Goal: Check status: Check status

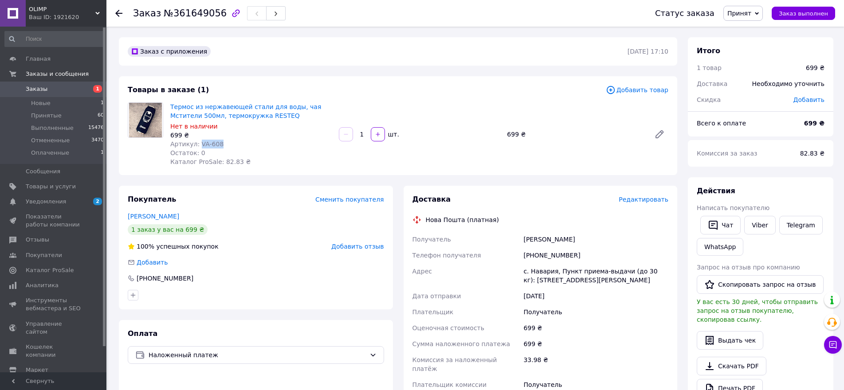
drag, startPoint x: 197, startPoint y: 142, endPoint x: 229, endPoint y: 144, distance: 32.0
click at [229, 144] on div "Артикул: VA-608" at bounding box center [250, 144] width 161 height 9
copy span "VA-608"
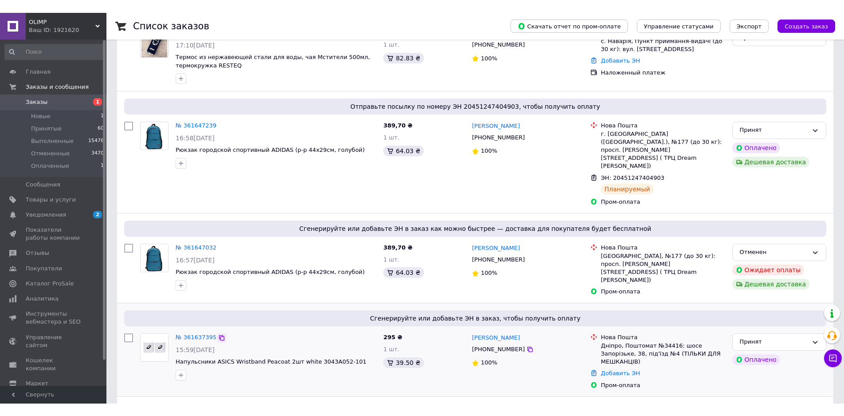
scroll to position [266, 0]
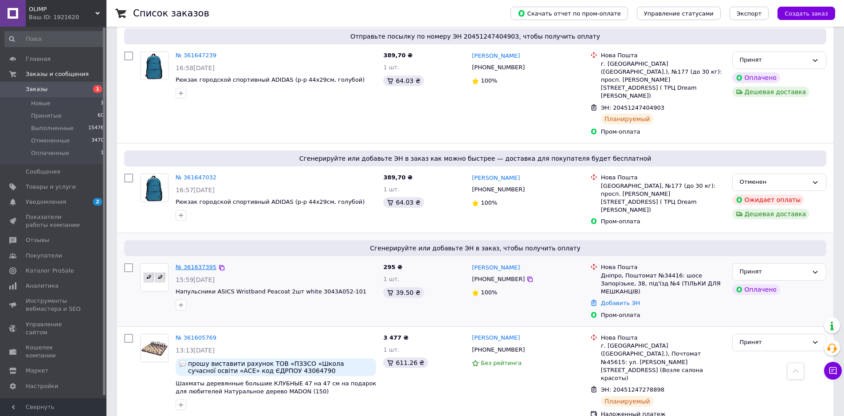
click at [198, 263] on link "№ 361637395" at bounding box center [196, 266] width 41 height 7
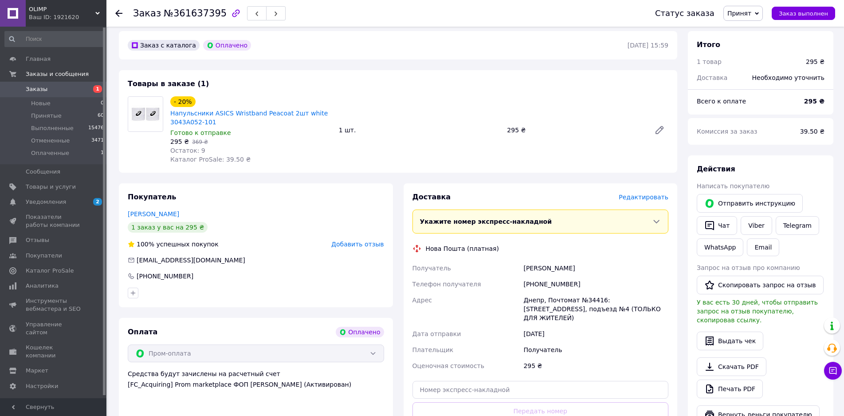
scroll to position [133, 0]
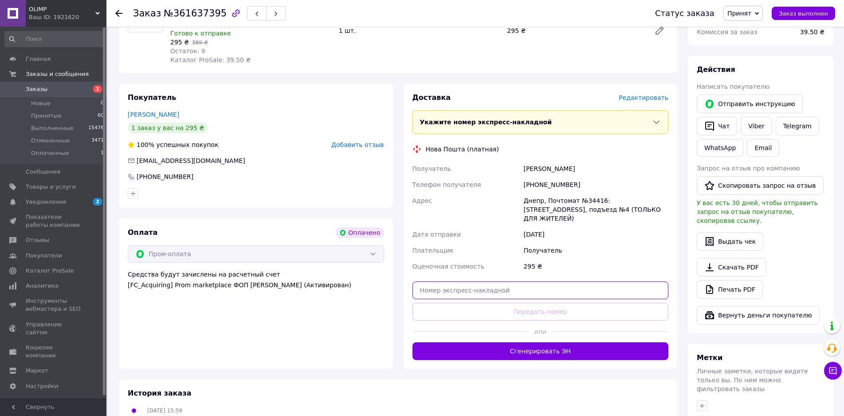
paste input "20451247306486"
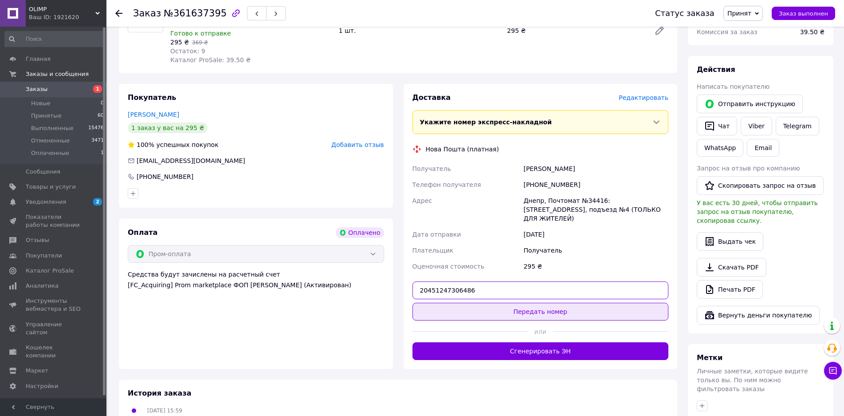
type input "20451247306486"
click at [508, 303] on button "Передать номер" at bounding box center [541, 312] width 256 height 18
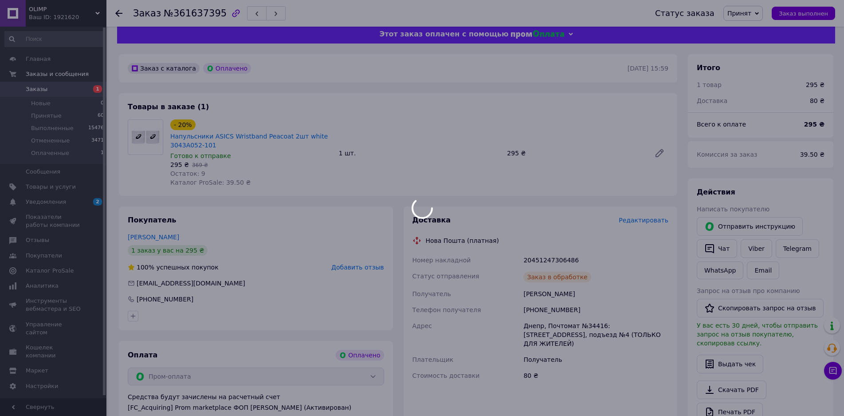
scroll to position [0, 0]
